Goal: Browse casually

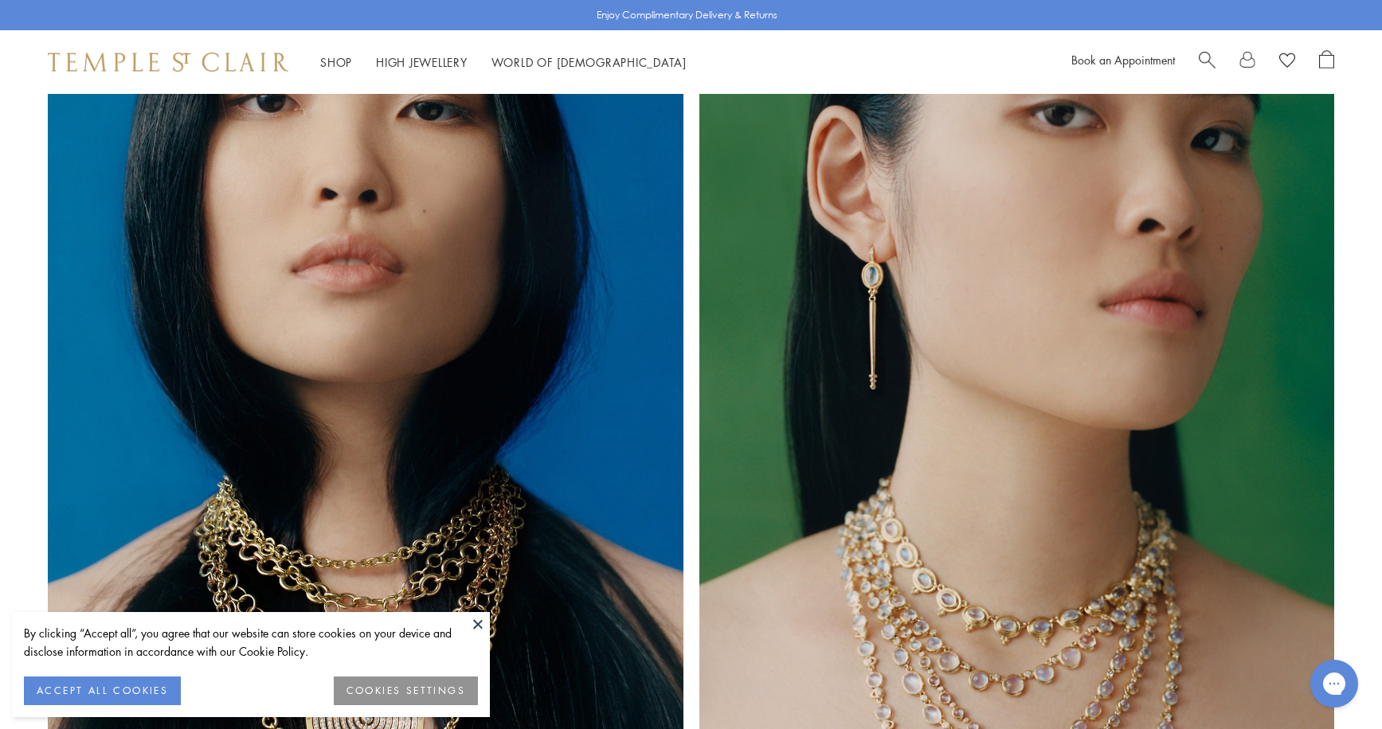
click at [482, 623] on button at bounding box center [478, 624] width 24 height 24
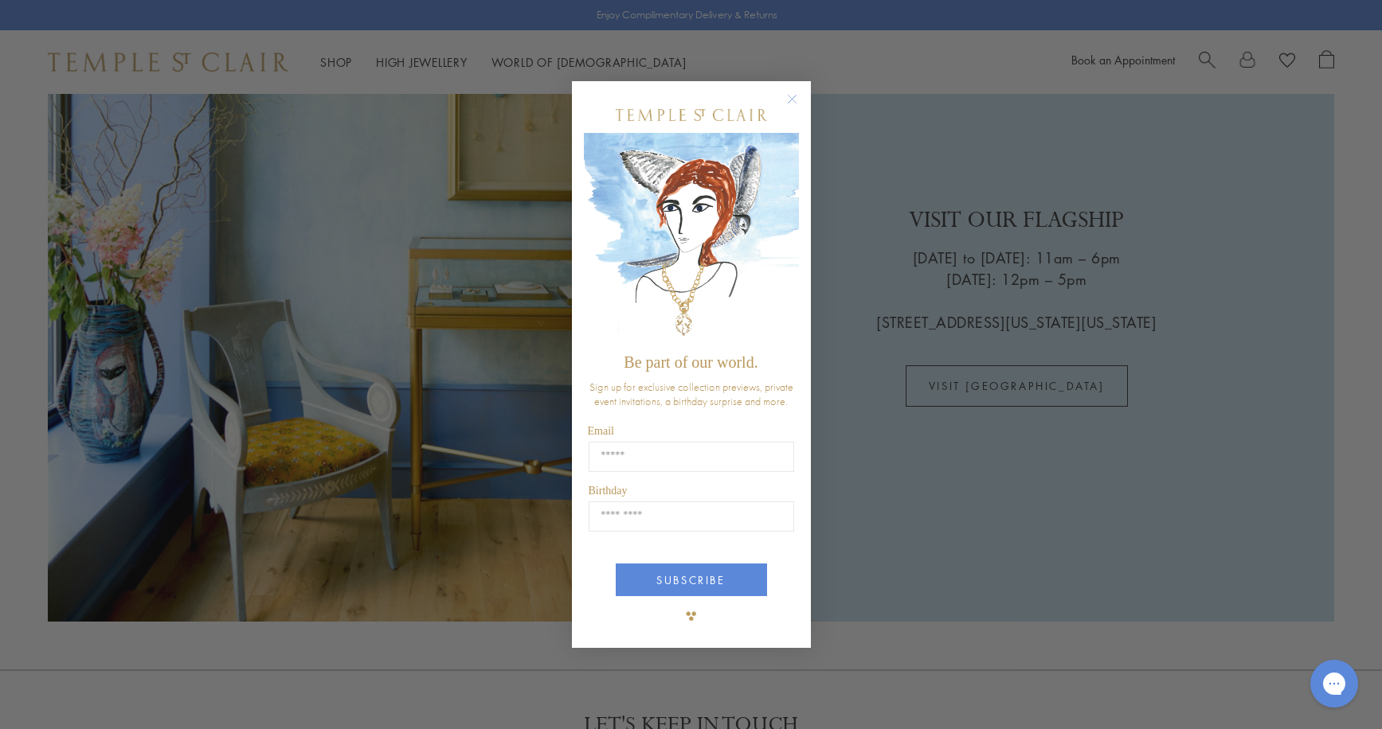
click at [793, 99] on circle "Close dialog" at bounding box center [791, 99] width 19 height 19
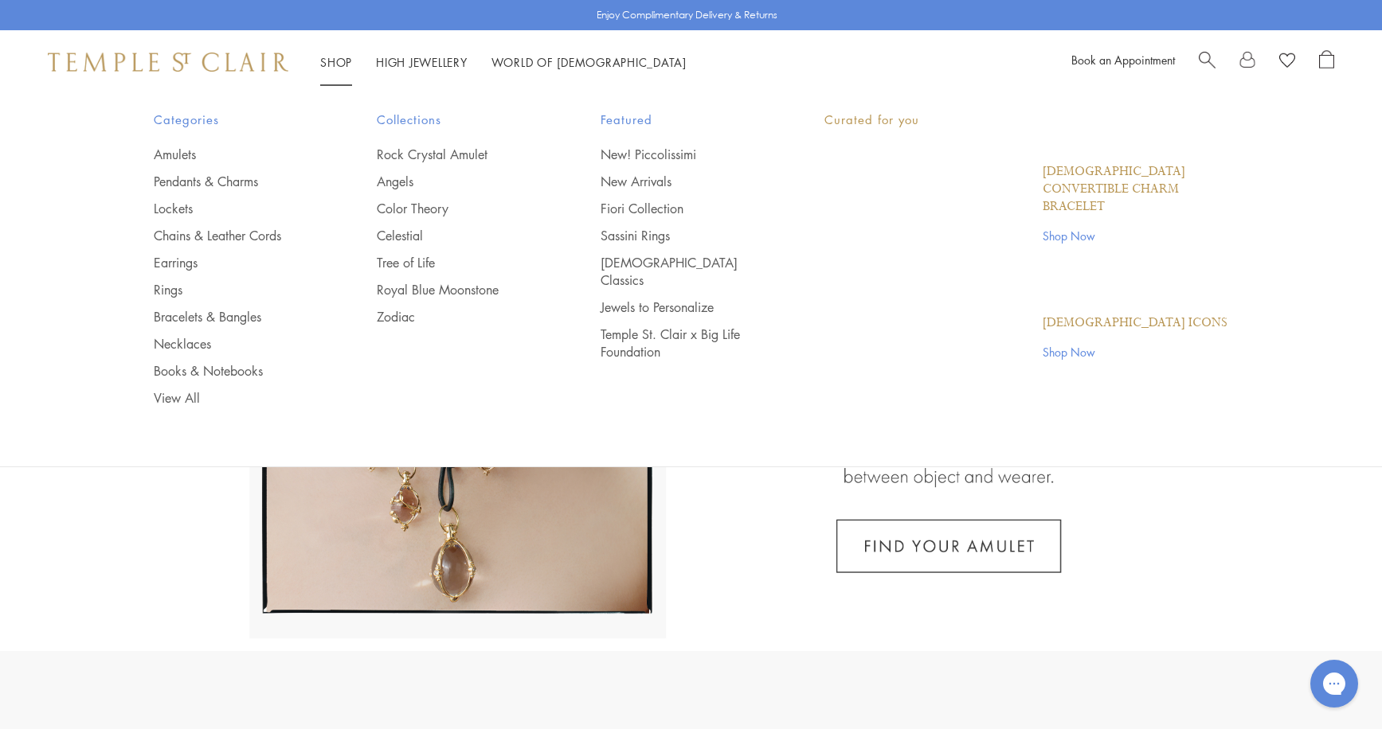
click at [330, 63] on link "Shop Shop" at bounding box center [336, 62] width 32 height 16
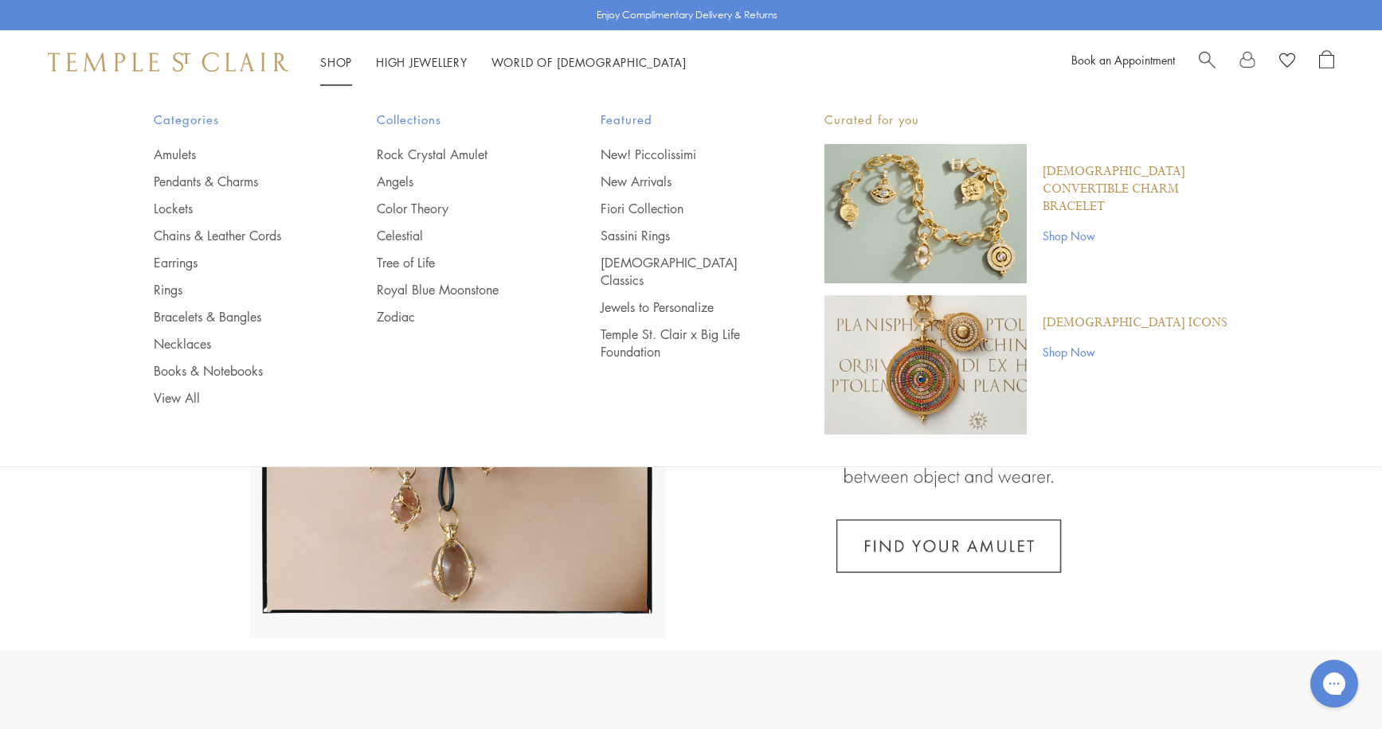
click at [335, 58] on link "Shop Shop" at bounding box center [336, 62] width 32 height 16
click at [345, 61] on link "Shop Shop" at bounding box center [336, 62] width 32 height 16
click at [1068, 185] on p "[DEMOGRAPHIC_DATA] Convertible Charm Bracelet" at bounding box center [1135, 189] width 186 height 53
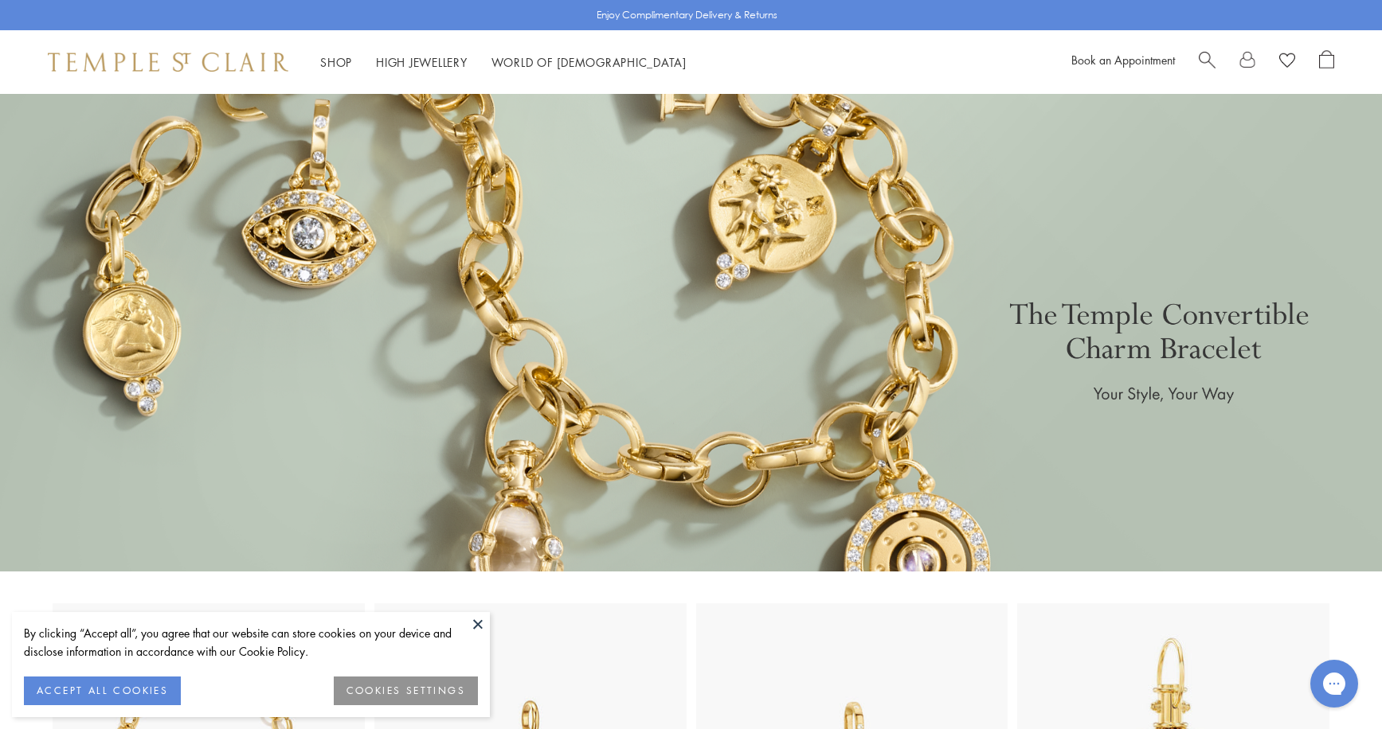
click at [483, 617] on button at bounding box center [478, 624] width 24 height 24
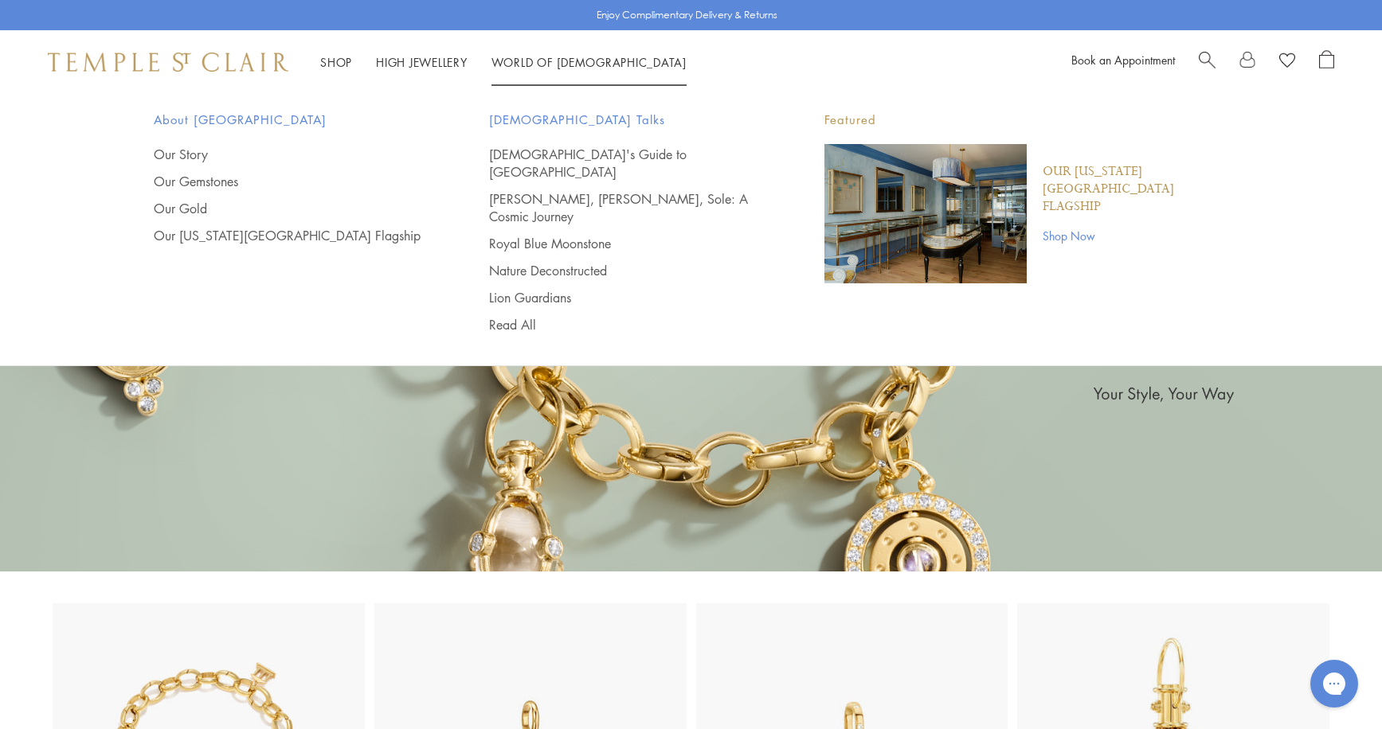
click at [534, 57] on link "World of Temple World of Temple" at bounding box center [588, 62] width 195 height 16
click at [586, 54] on li "World of Temple World of Temple About Temple St. Clair Our Story Our Gemstones …" at bounding box center [588, 63] width 195 height 20
click at [578, 64] on link "World of Temple World of Temple" at bounding box center [588, 62] width 195 height 16
click at [567, 60] on link "World of Temple World of Temple" at bounding box center [588, 62] width 195 height 16
click at [577, 60] on link "World of Temple World of Temple" at bounding box center [588, 62] width 195 height 16
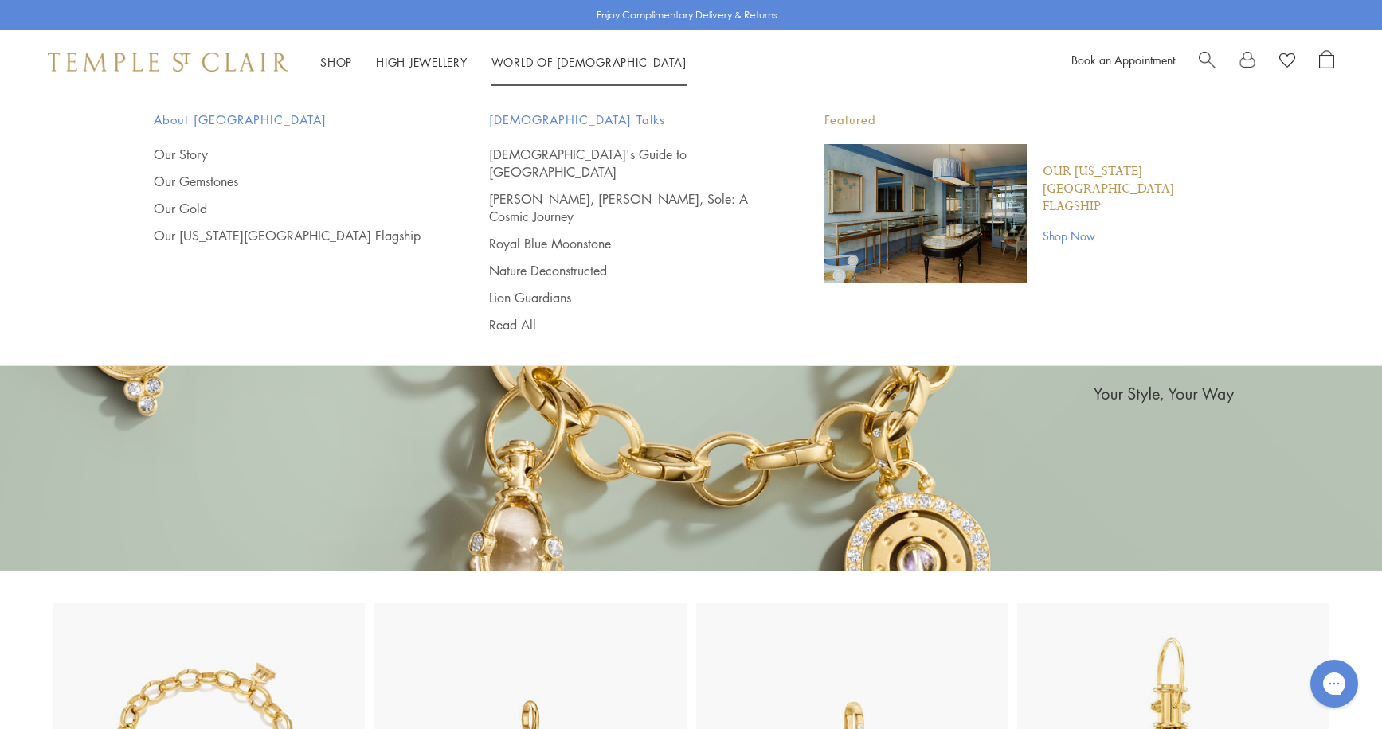
click at [577, 60] on link "World of Temple World of Temple" at bounding box center [588, 62] width 195 height 16
click at [892, 166] on img "Main navigation" at bounding box center [925, 213] width 202 height 139
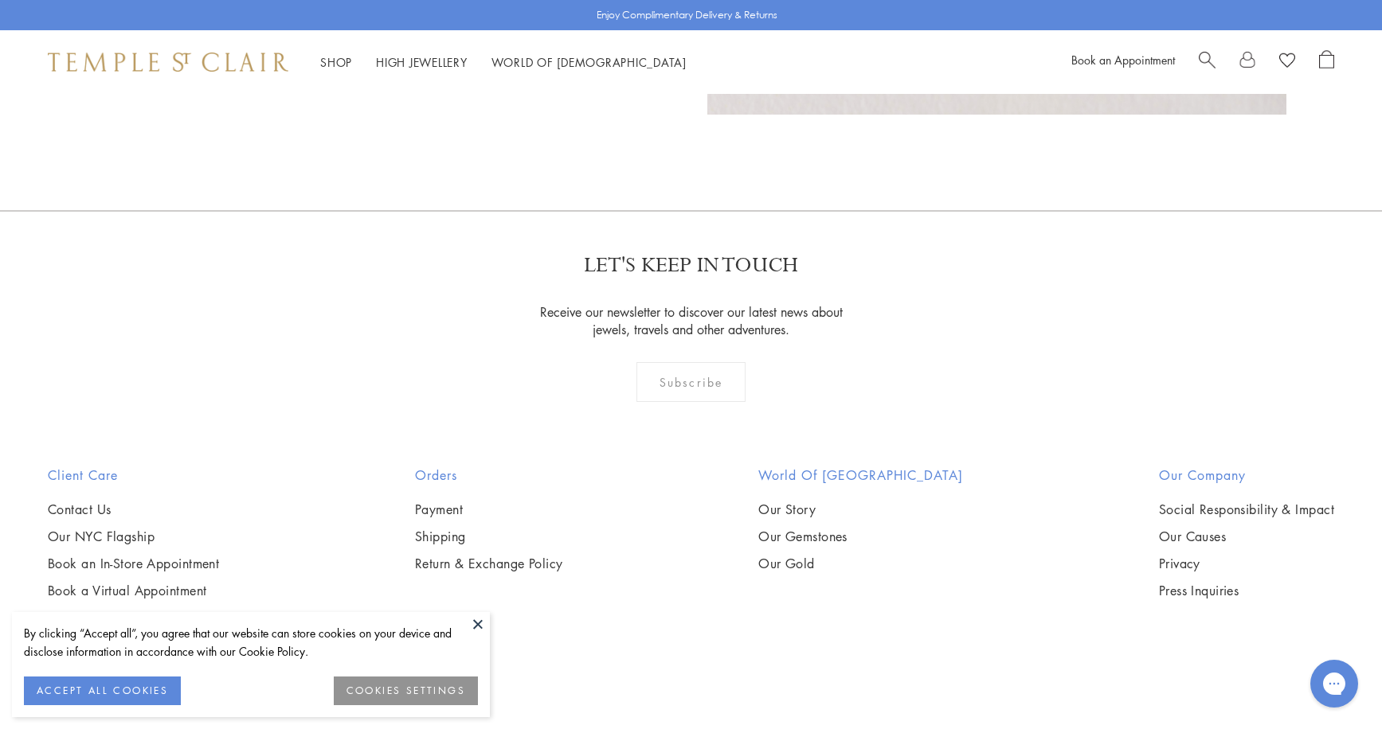
scroll to position [1518, 0]
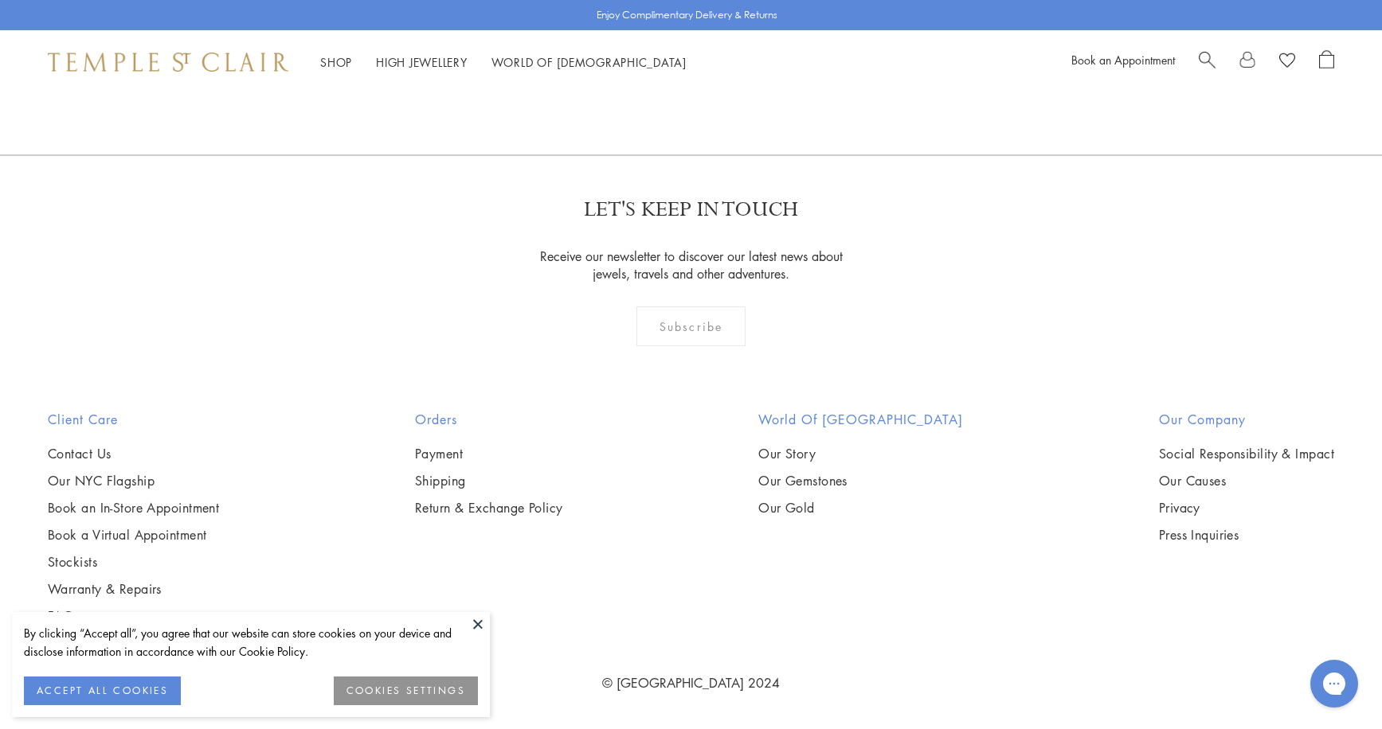
click at [480, 620] on button at bounding box center [478, 624] width 24 height 24
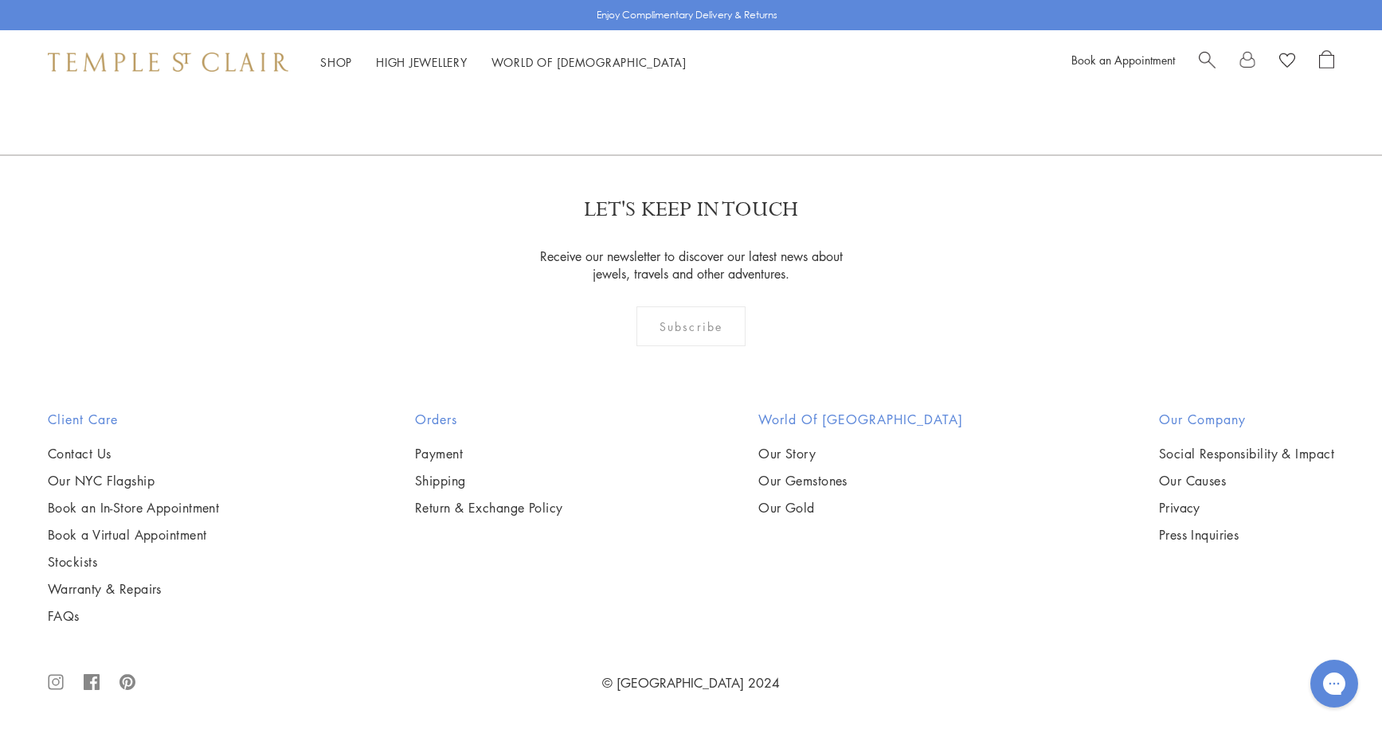
click at [53, 679] on circle at bounding box center [56, 682] width 6 height 6
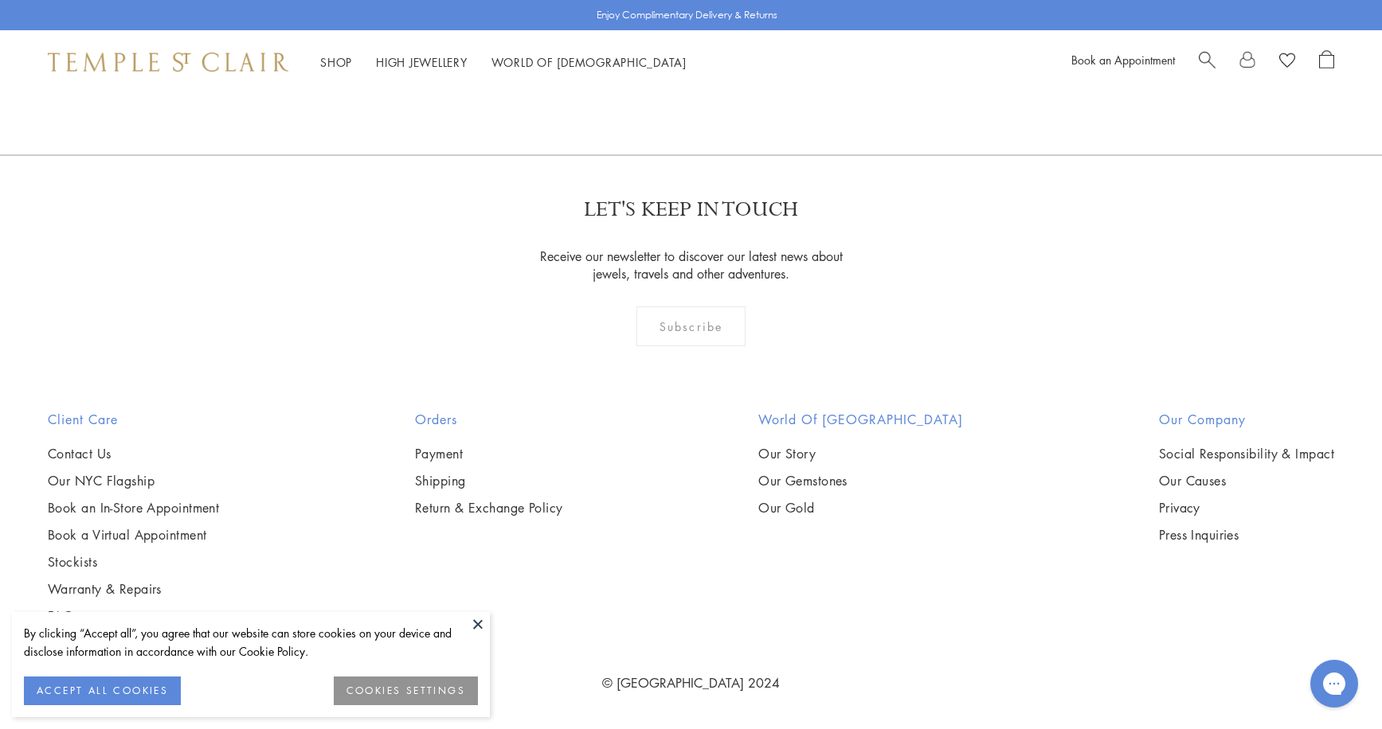
click at [200, 56] on img at bounding box center [168, 62] width 240 height 19
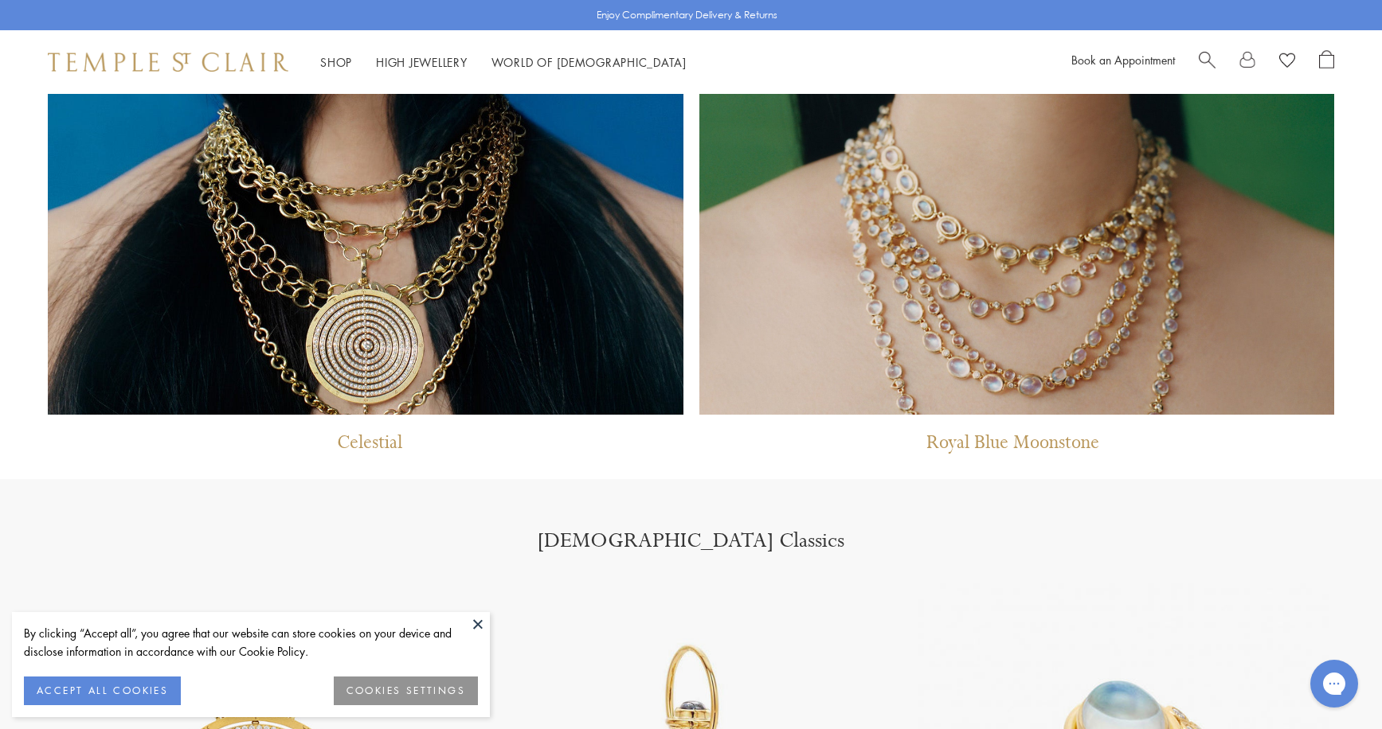
scroll to position [1605, 0]
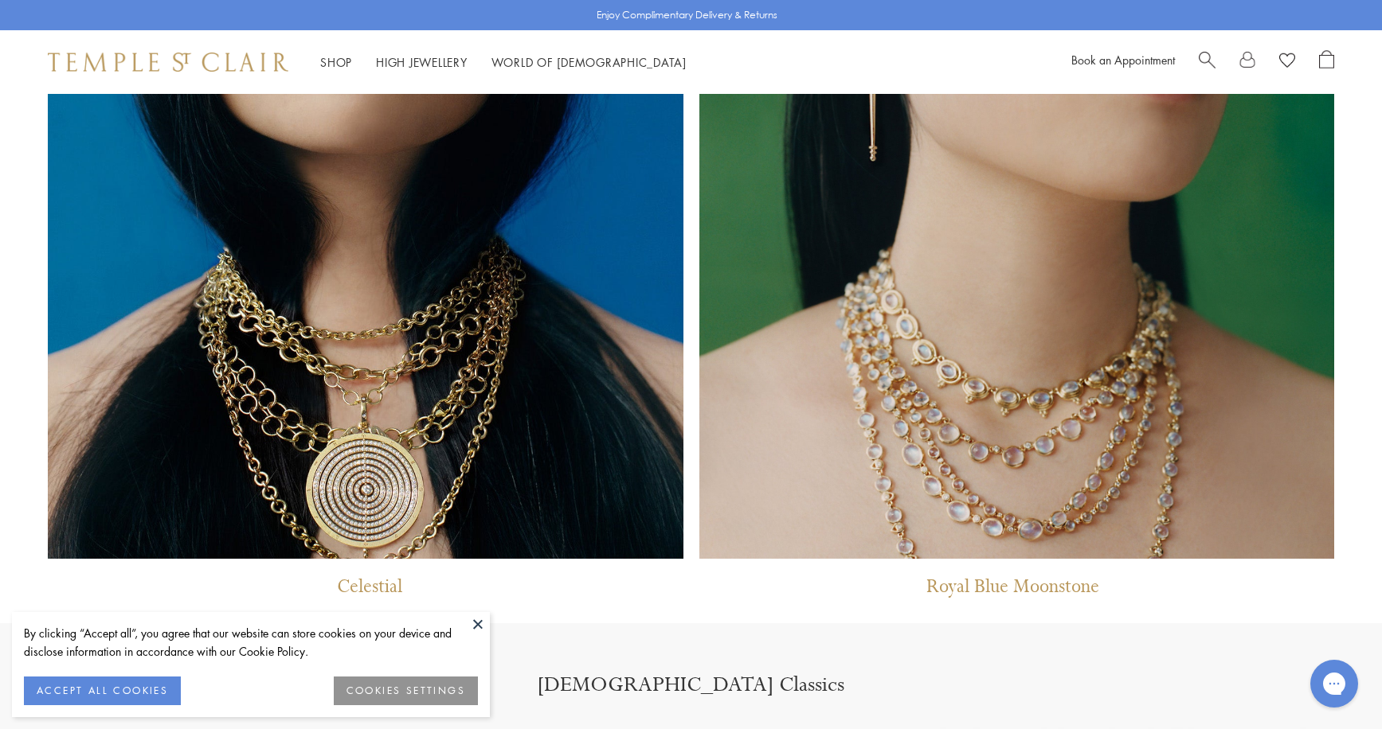
click at [1104, 276] on img at bounding box center [1016, 121] width 635 height 876
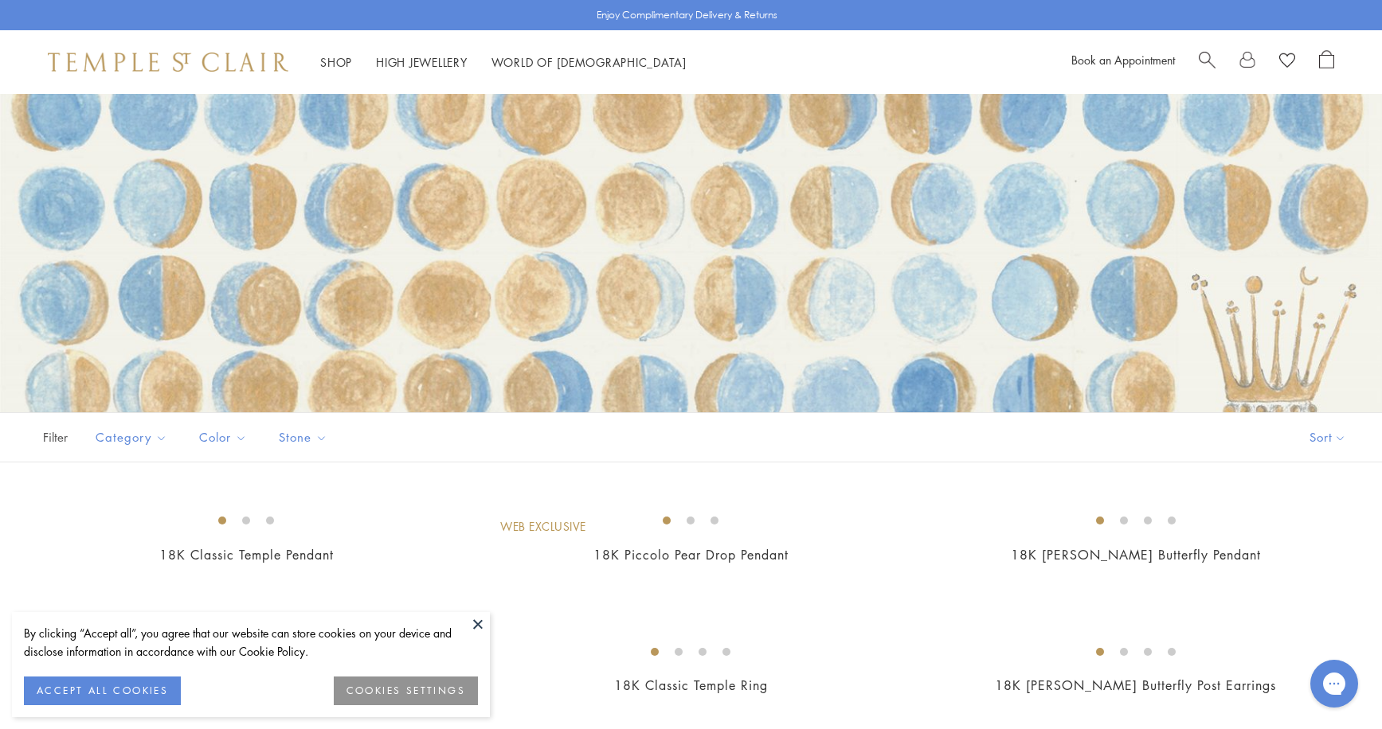
click at [1159, 461] on div "Filter Sort Category Amulets Bracelets Earrings Necklaces Pendants Rings" at bounding box center [691, 437] width 1382 height 50
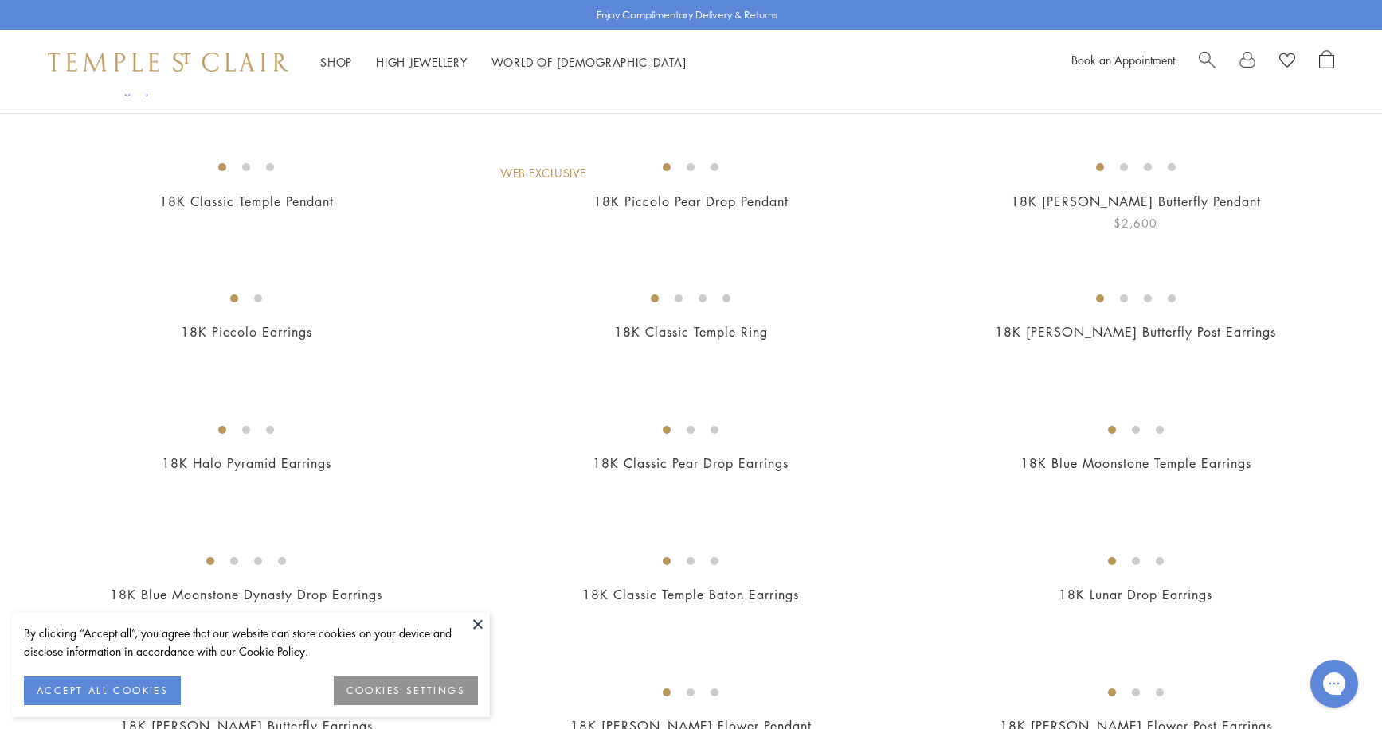
scroll to position [360, 0]
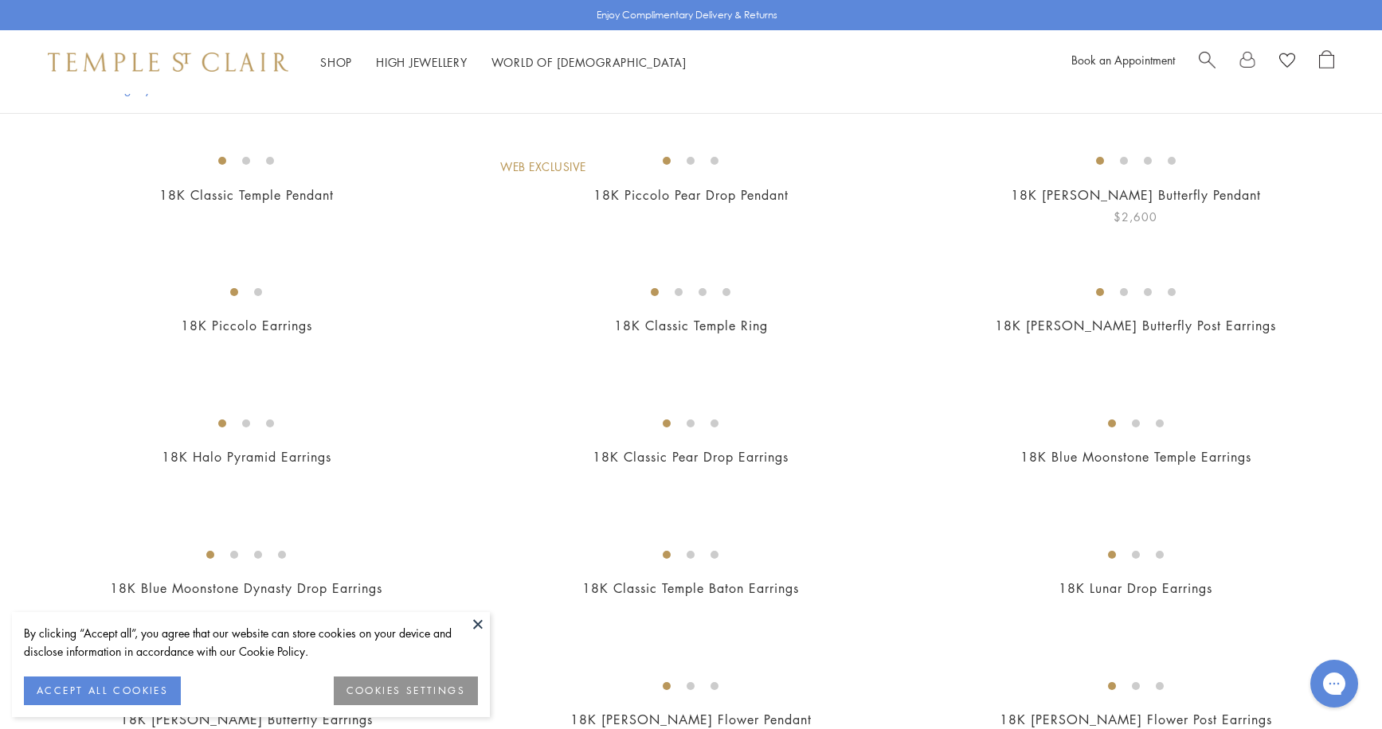
click at [0, 0] on img at bounding box center [0, 0] width 0 height 0
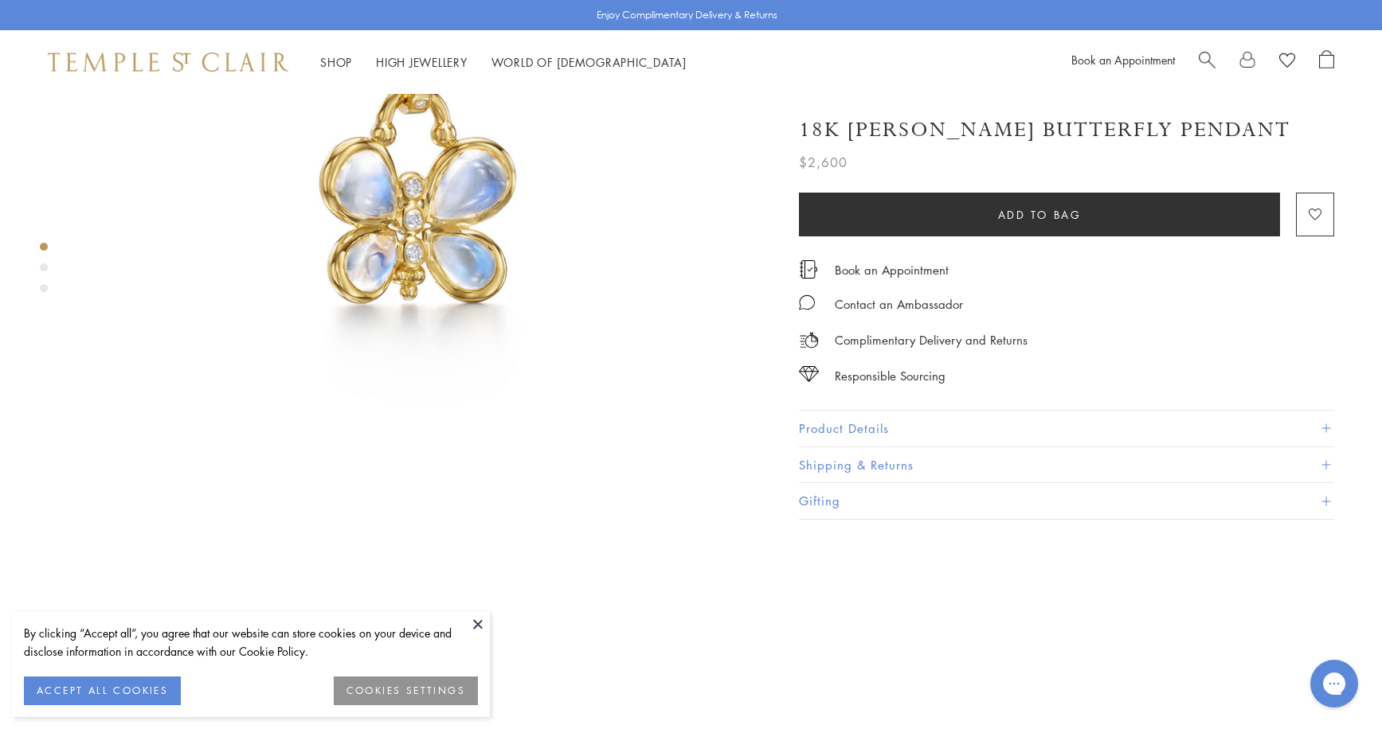
scroll to position [253, 2]
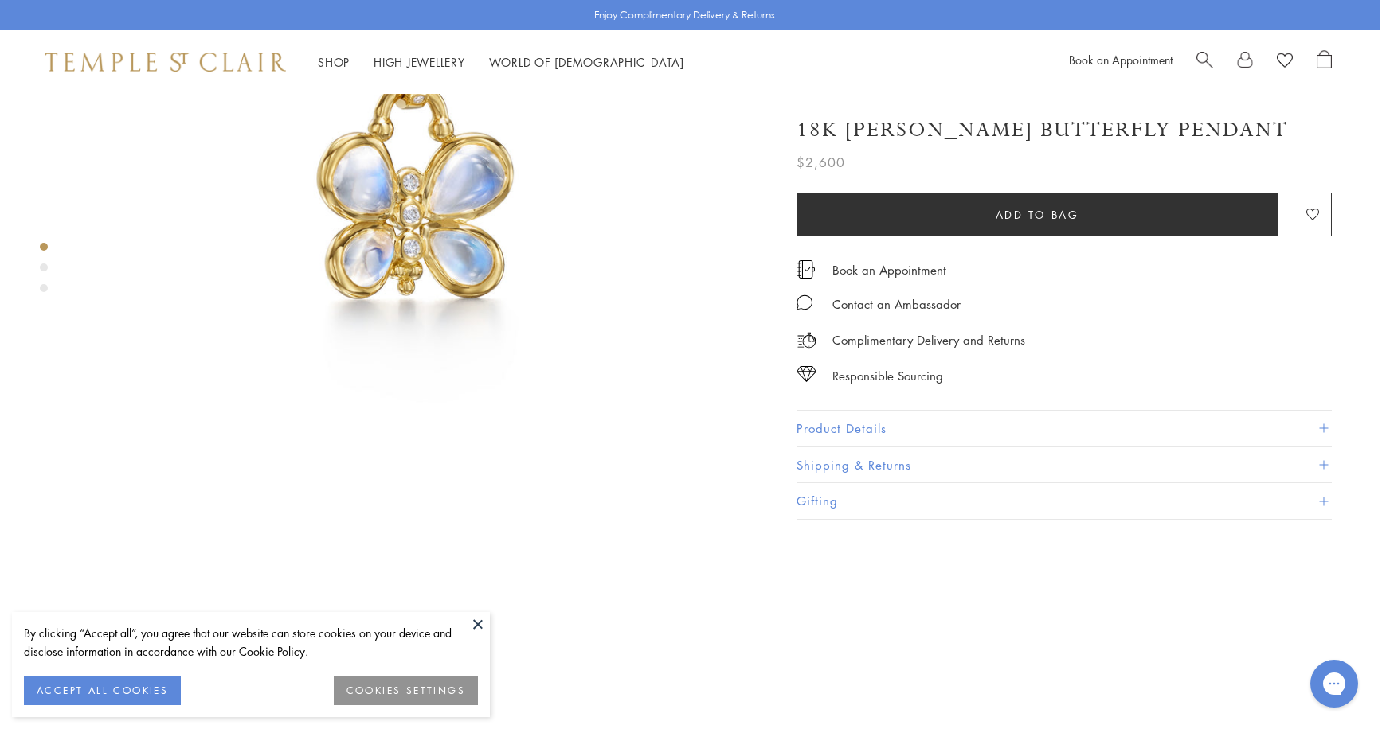
click at [476, 624] on button at bounding box center [478, 624] width 24 height 24
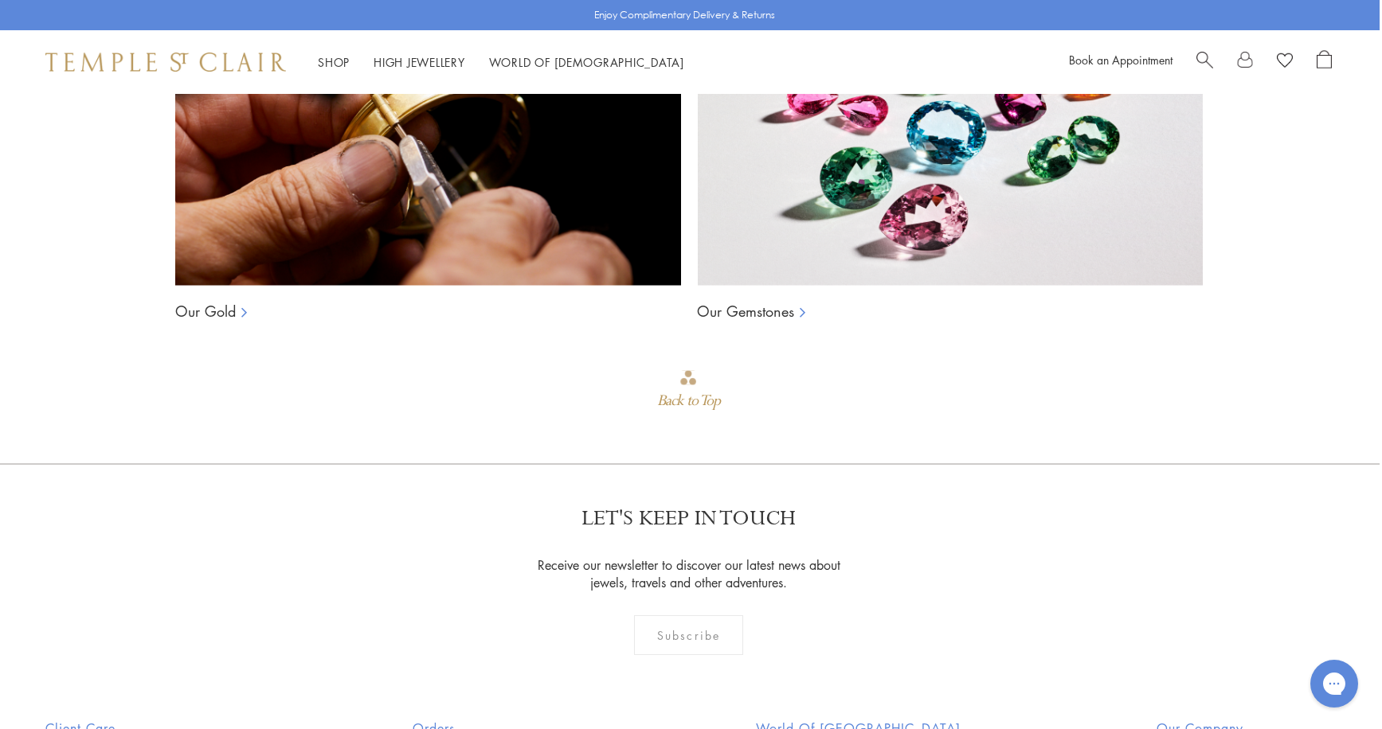
scroll to position [2767, 2]
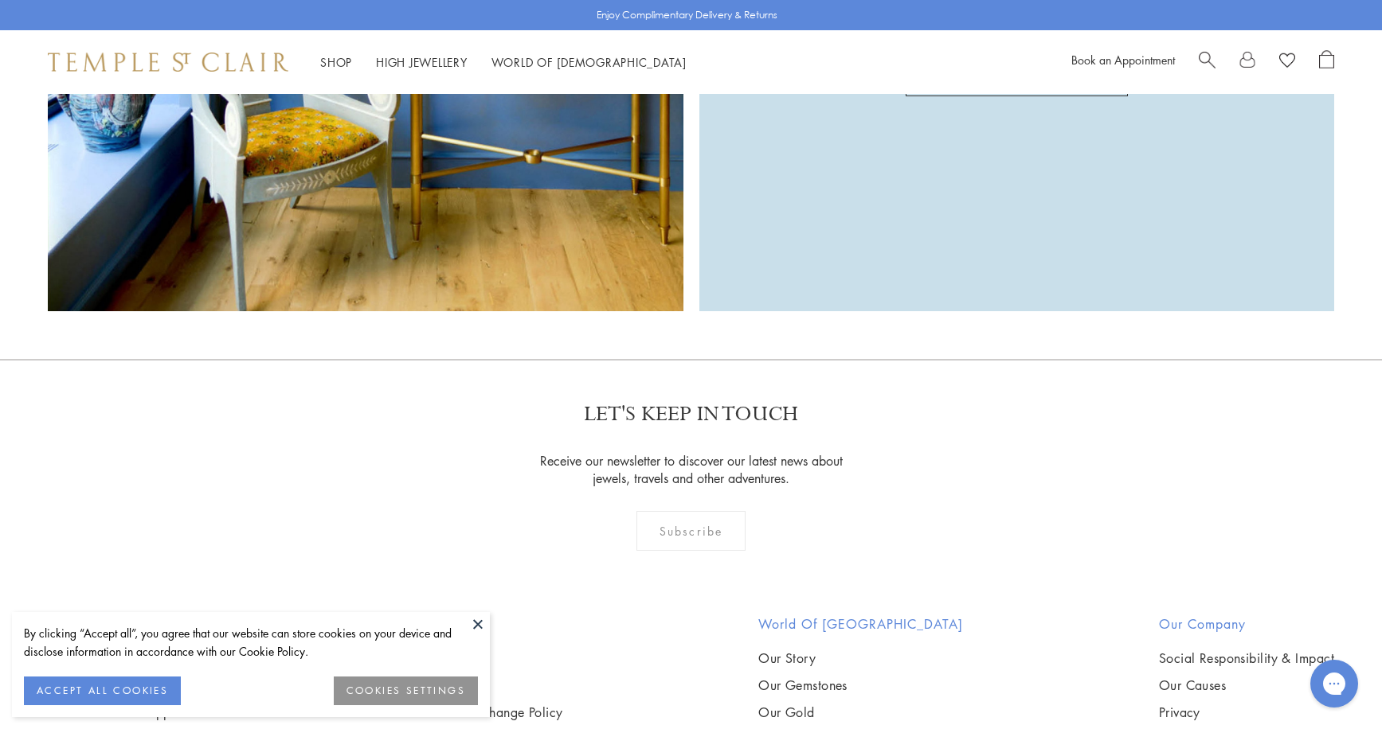
scroll to position [3699, 0]
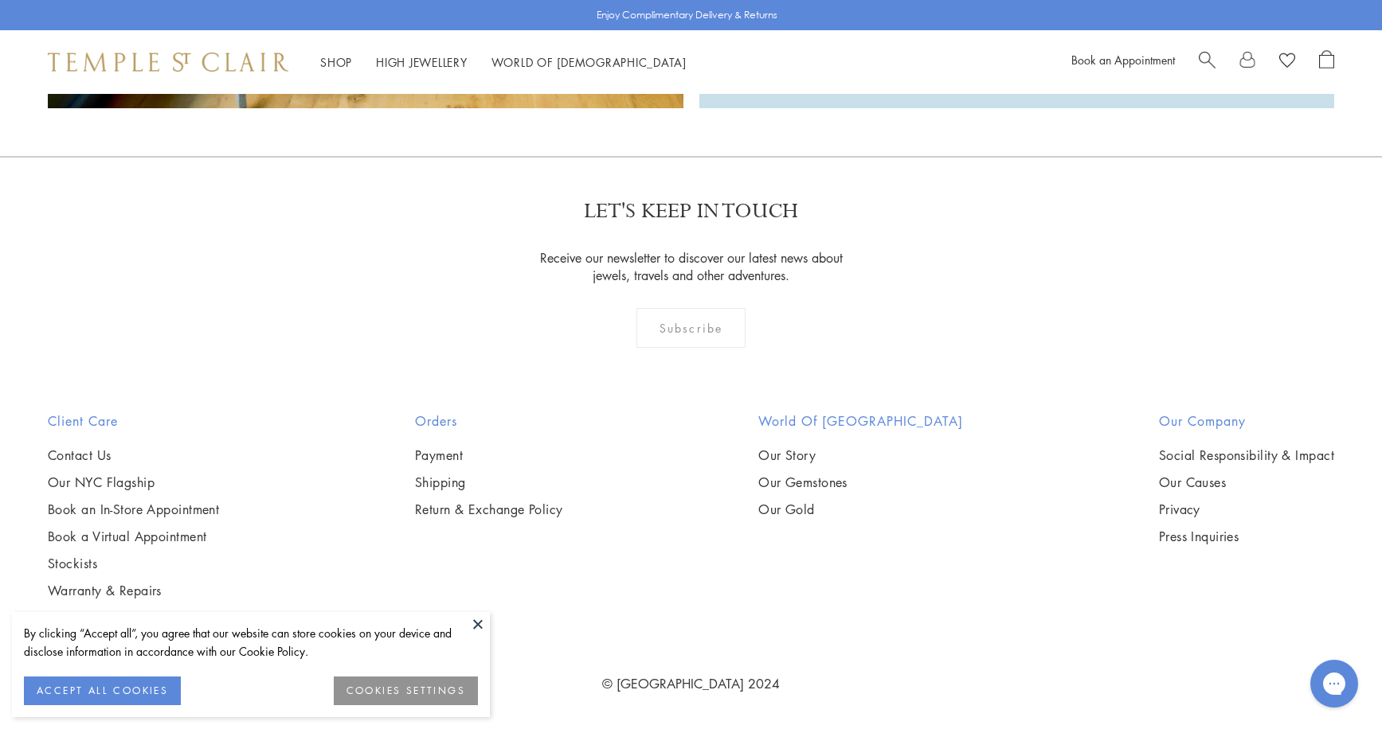
click at [475, 622] on button at bounding box center [478, 624] width 24 height 24
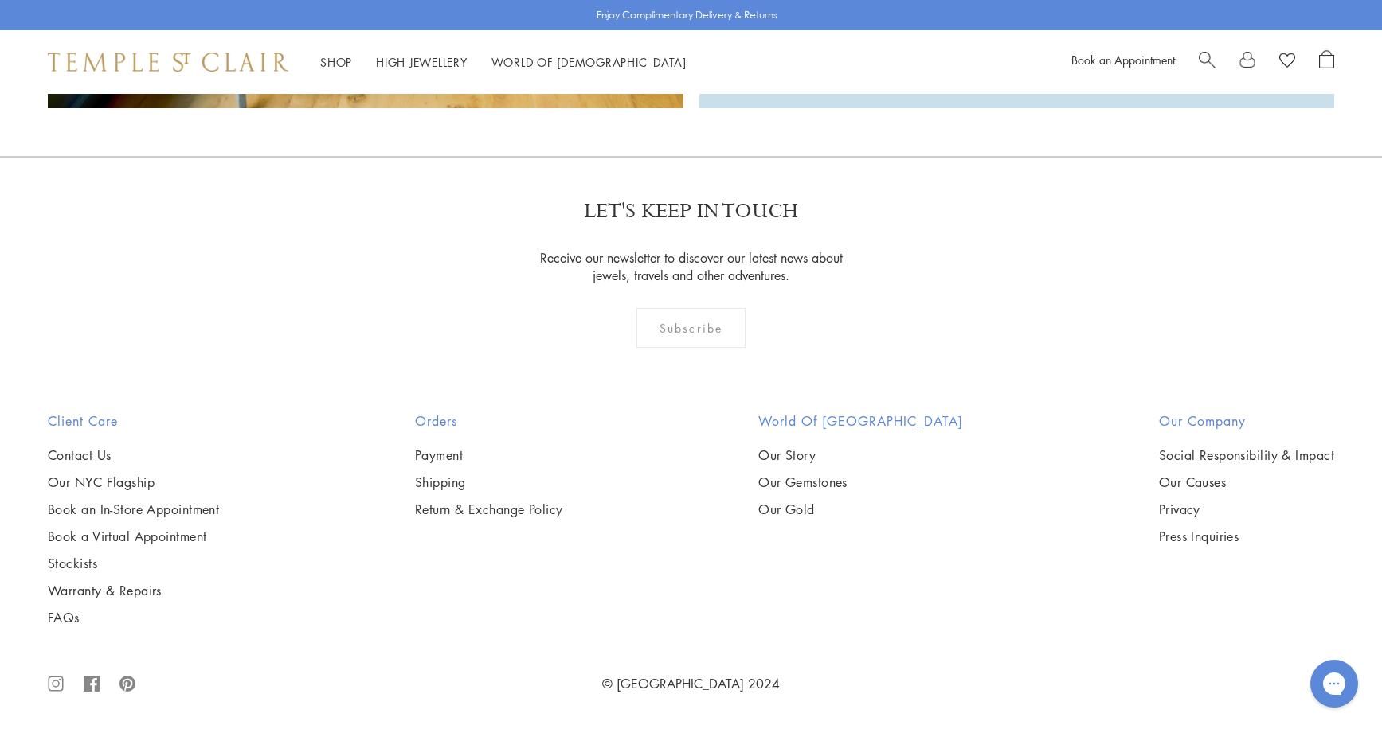
click at [89, 683] on icon at bounding box center [92, 684] width 16 height 16
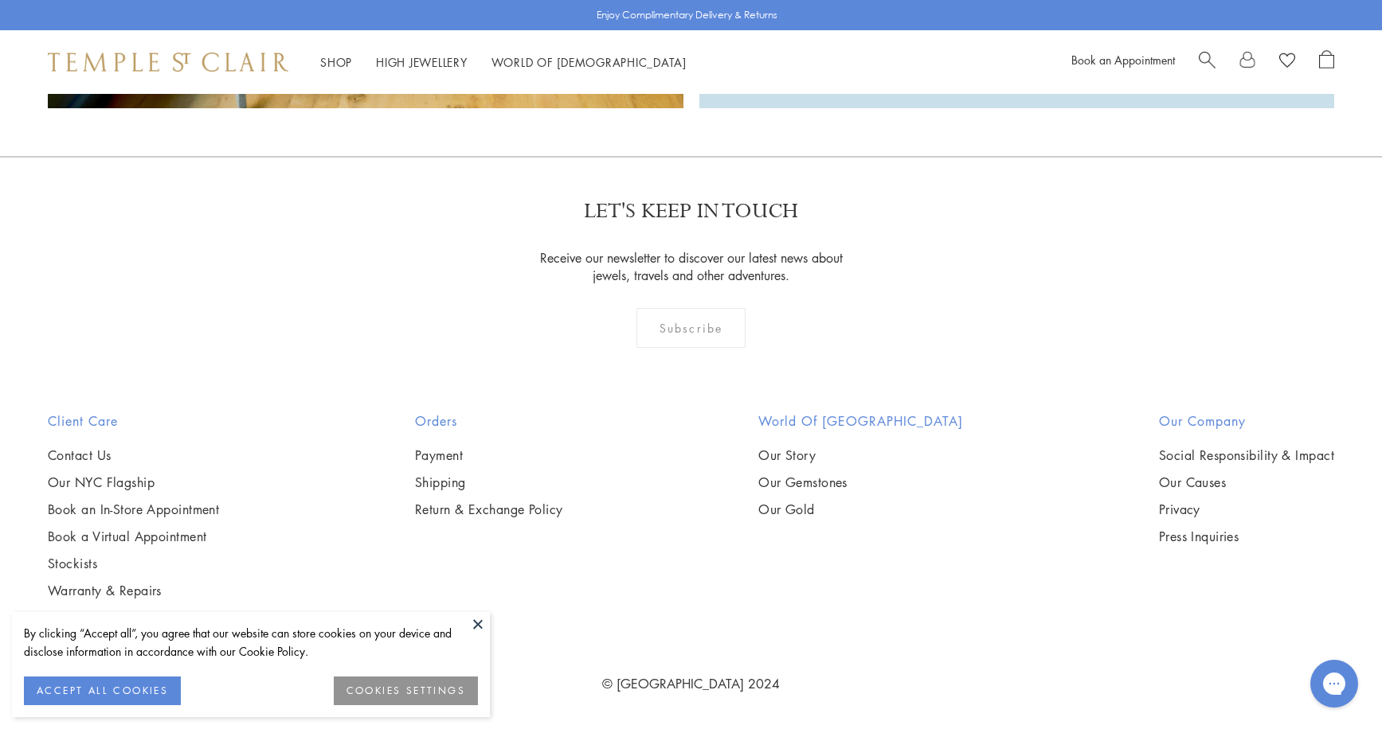
click at [482, 620] on button at bounding box center [478, 624] width 24 height 24
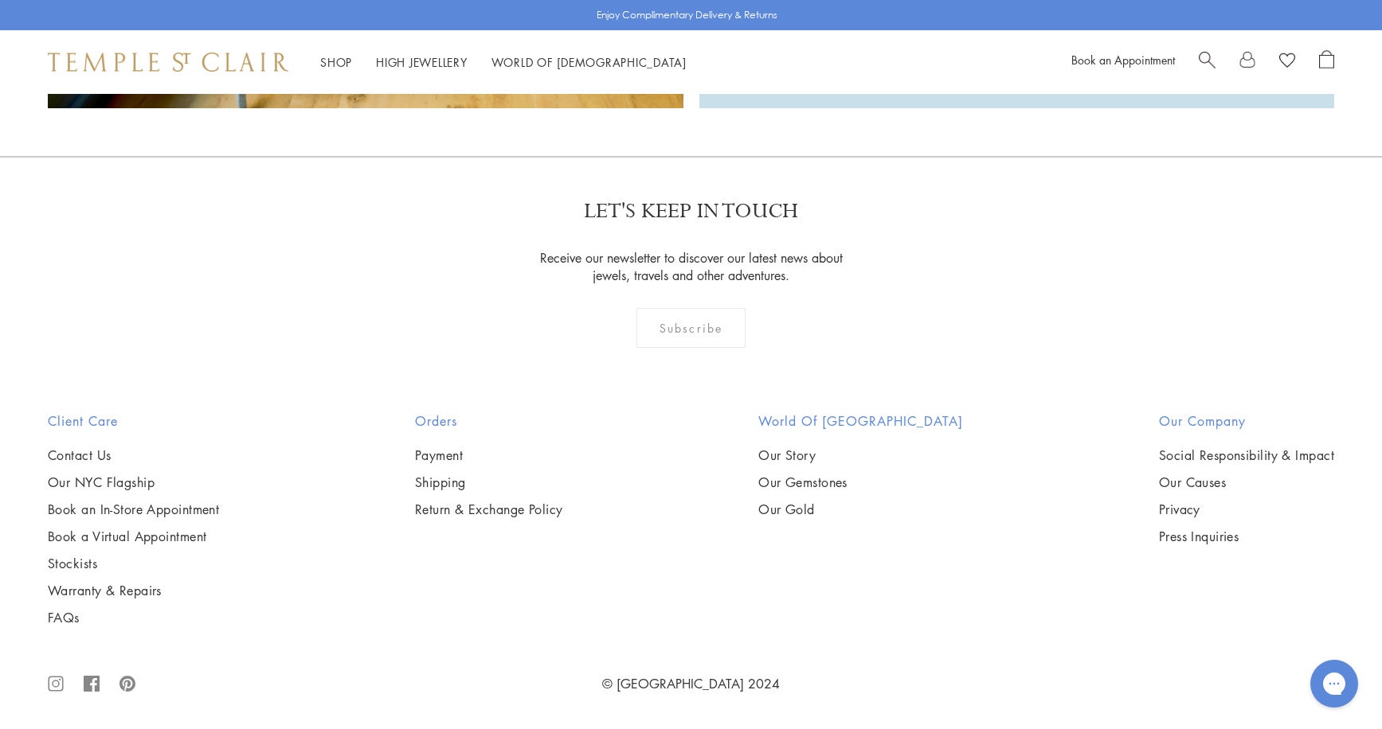
click at [60, 682] on icon ".cls-1{fill:none;stroke:#878787;stroke-miterlimit:10;stroke-width:1.91px;}.cls-…" at bounding box center [56, 684] width 16 height 51
